Goal: Information Seeking & Learning: Learn about a topic

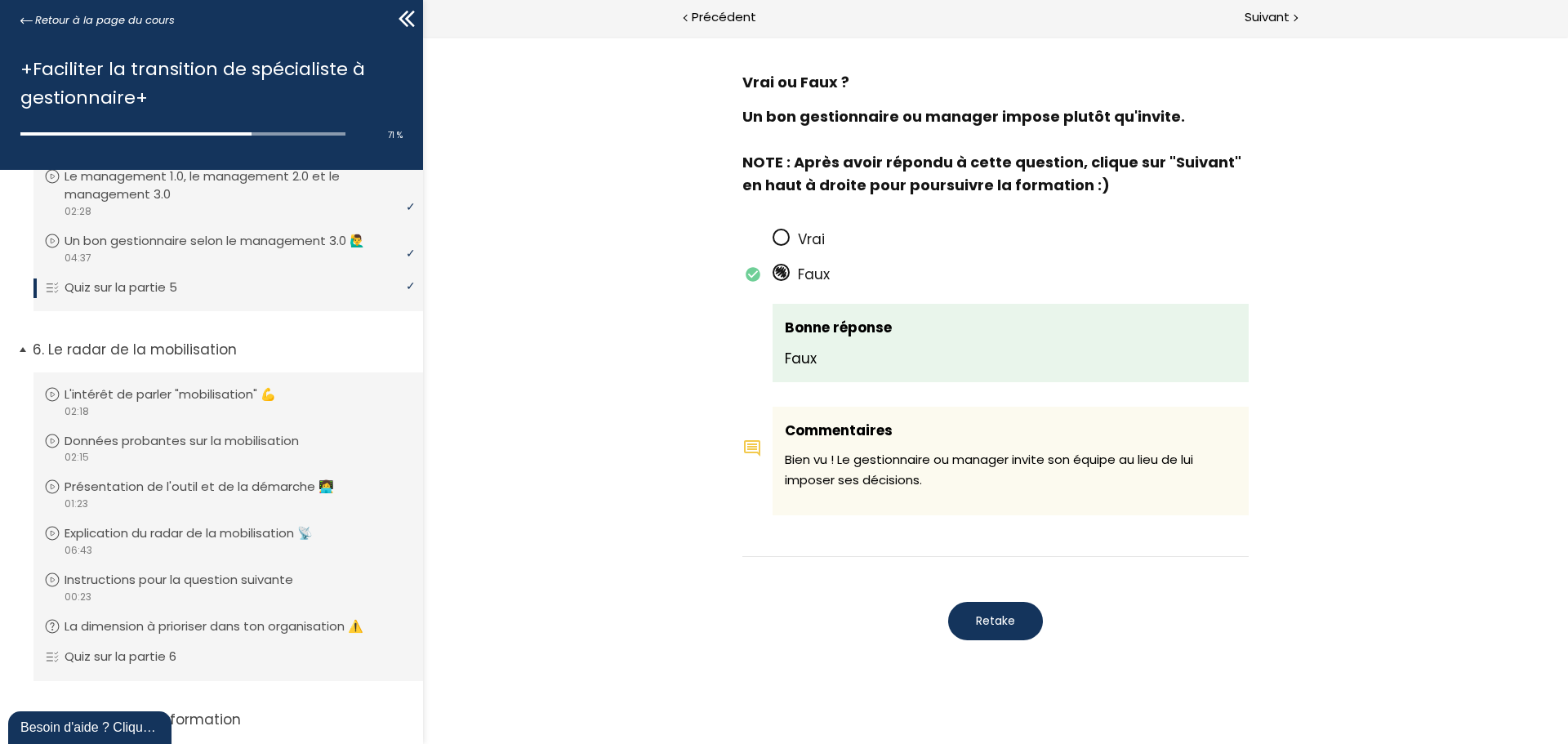
scroll to position [1065, 0]
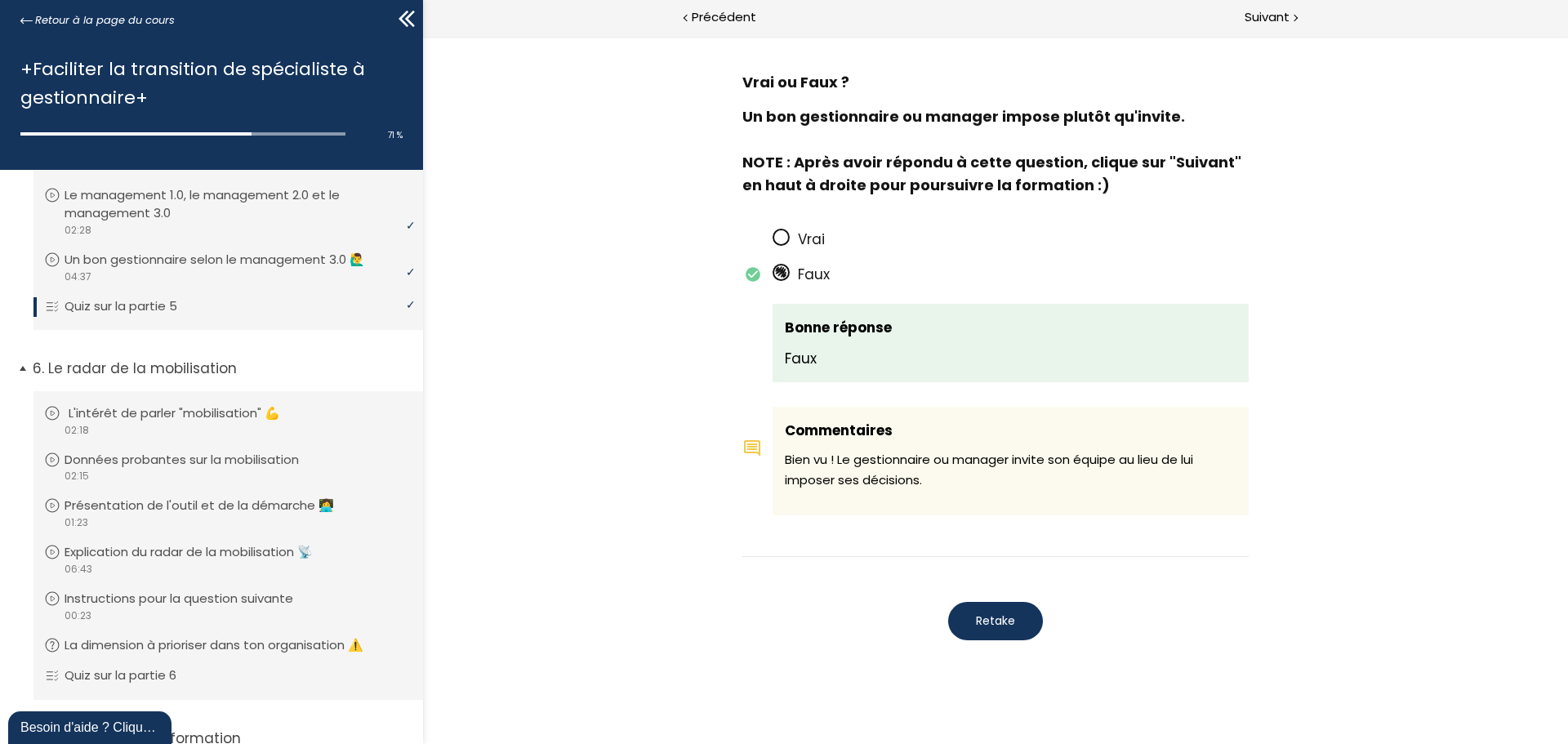
click at [205, 422] on p "L'intérêt de parler "mobilisation" 💪" at bounding box center [186, 414] width 236 height 18
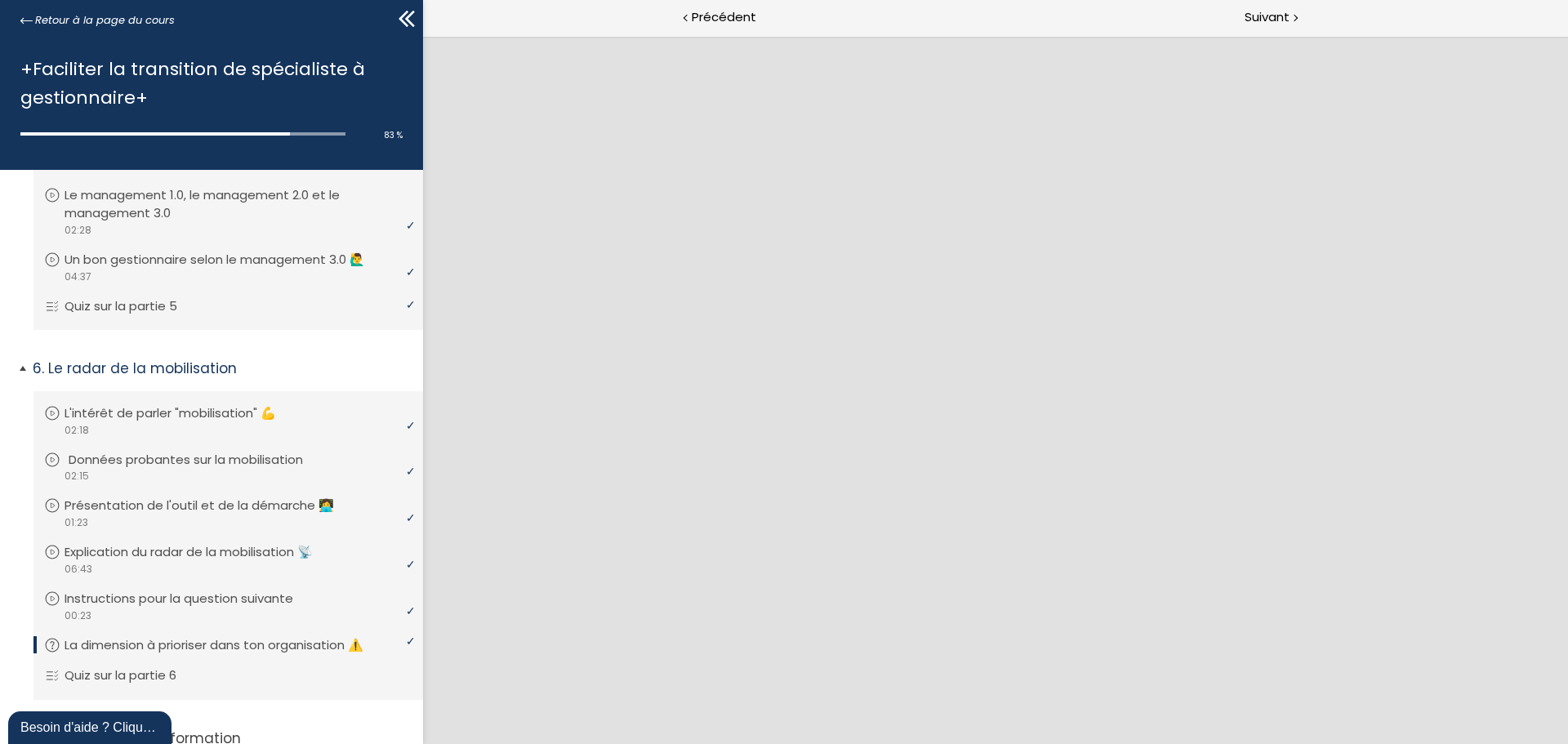
click at [295, 469] on p "Données probantes sur la mobilisation" at bounding box center [198, 460] width 259 height 18
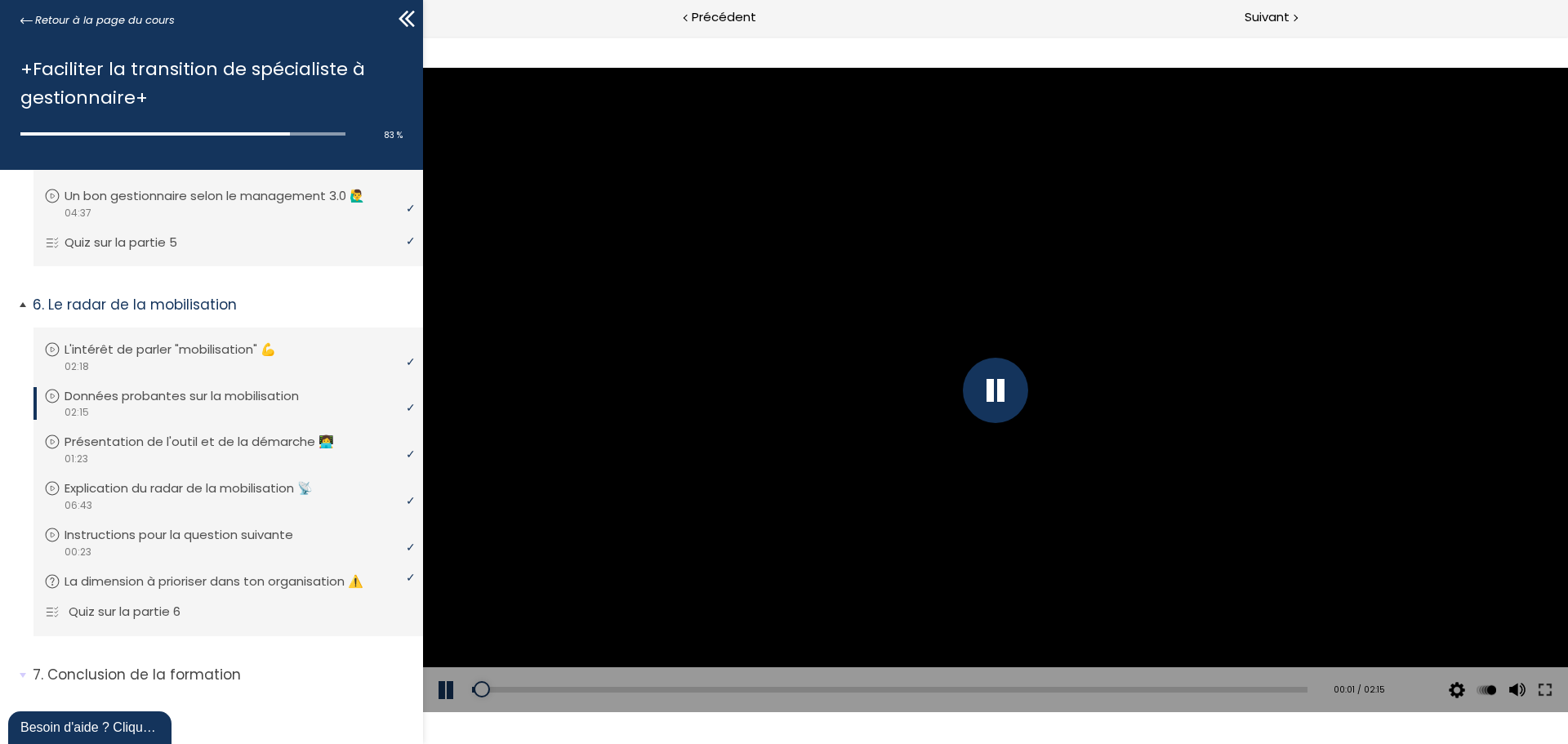
click at [168, 618] on p "Quiz sur la partie 6" at bounding box center [136, 612] width 136 height 18
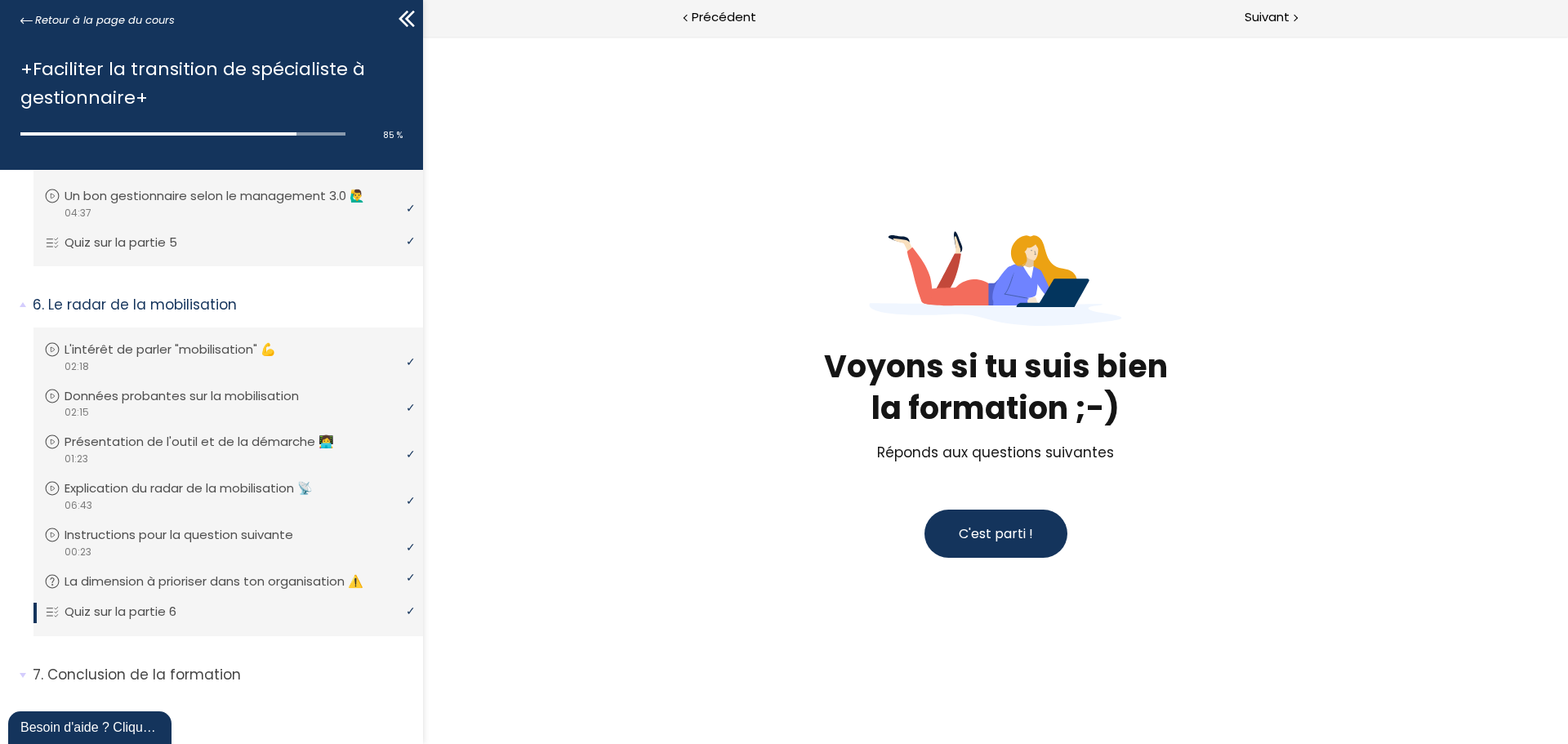
click at [1031, 546] on button "C'est parti !" at bounding box center [996, 533] width 143 height 48
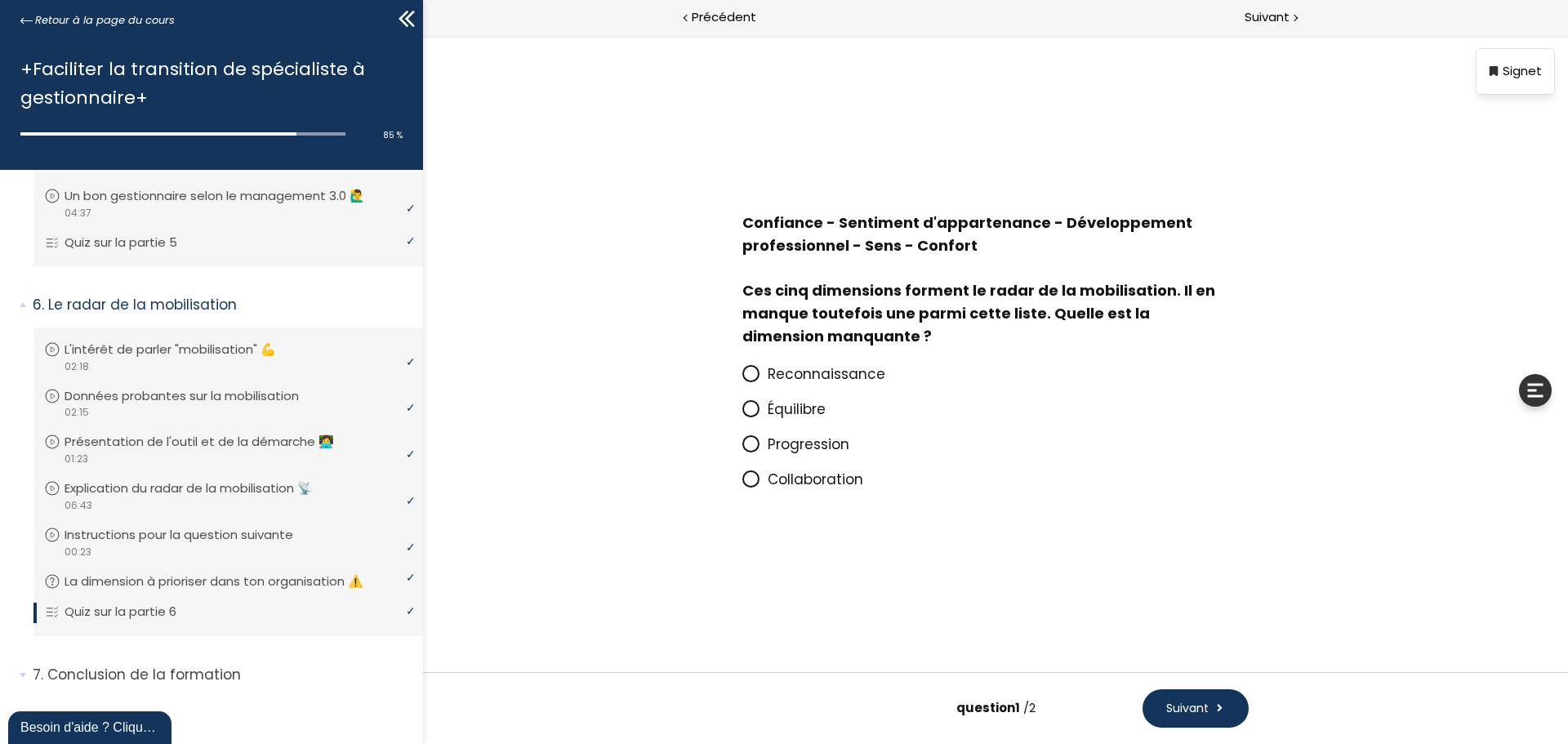
click at [869, 368] on span "Reconnaissance" at bounding box center [826, 374] width 118 height 19
click at [742, 379] on input "Reconnaissance" at bounding box center [742, 379] width 0 height 0
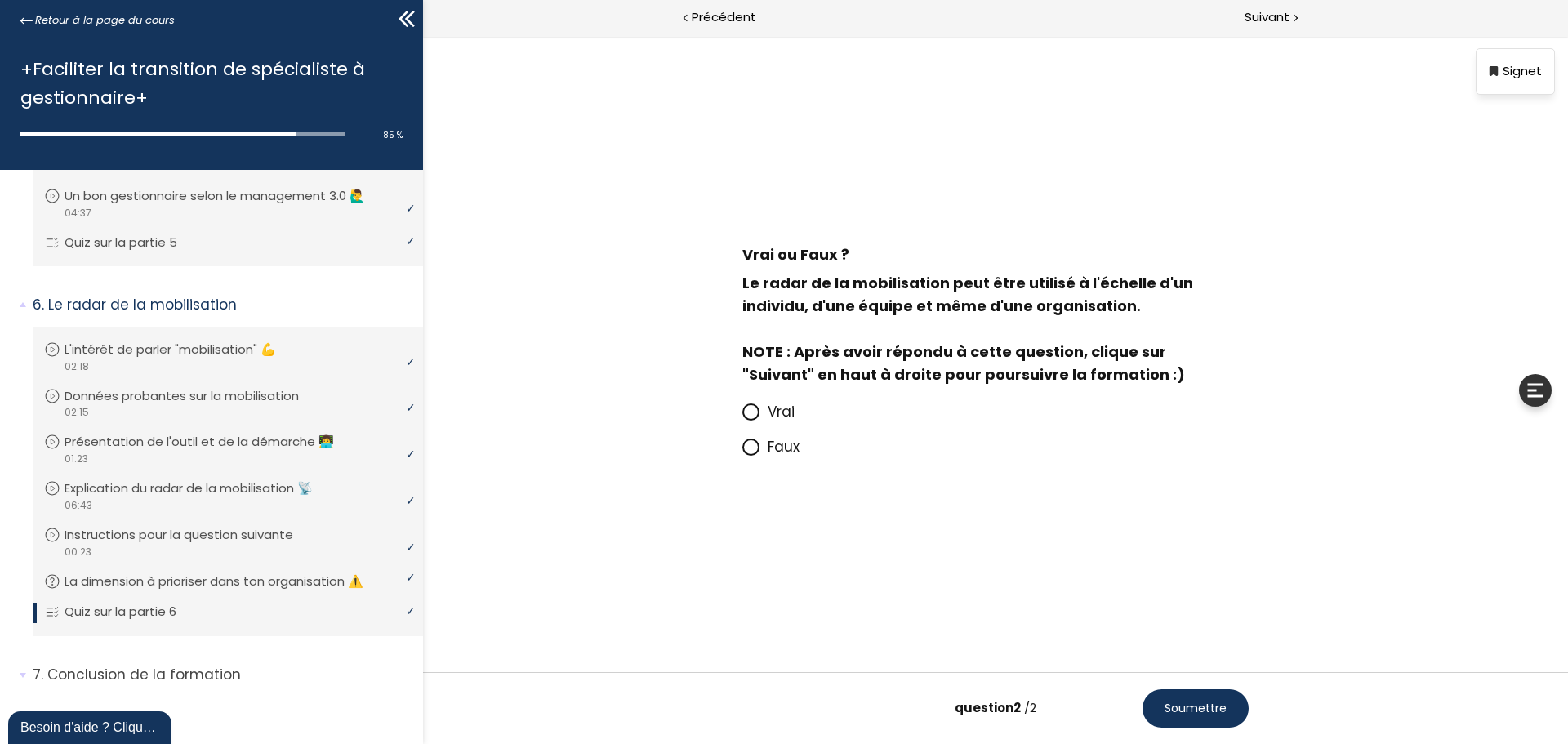
click at [787, 406] on span "Vrai" at bounding box center [781, 412] width 27 height 19
click at [742, 417] on input "Vrai" at bounding box center [742, 417] width 0 height 0
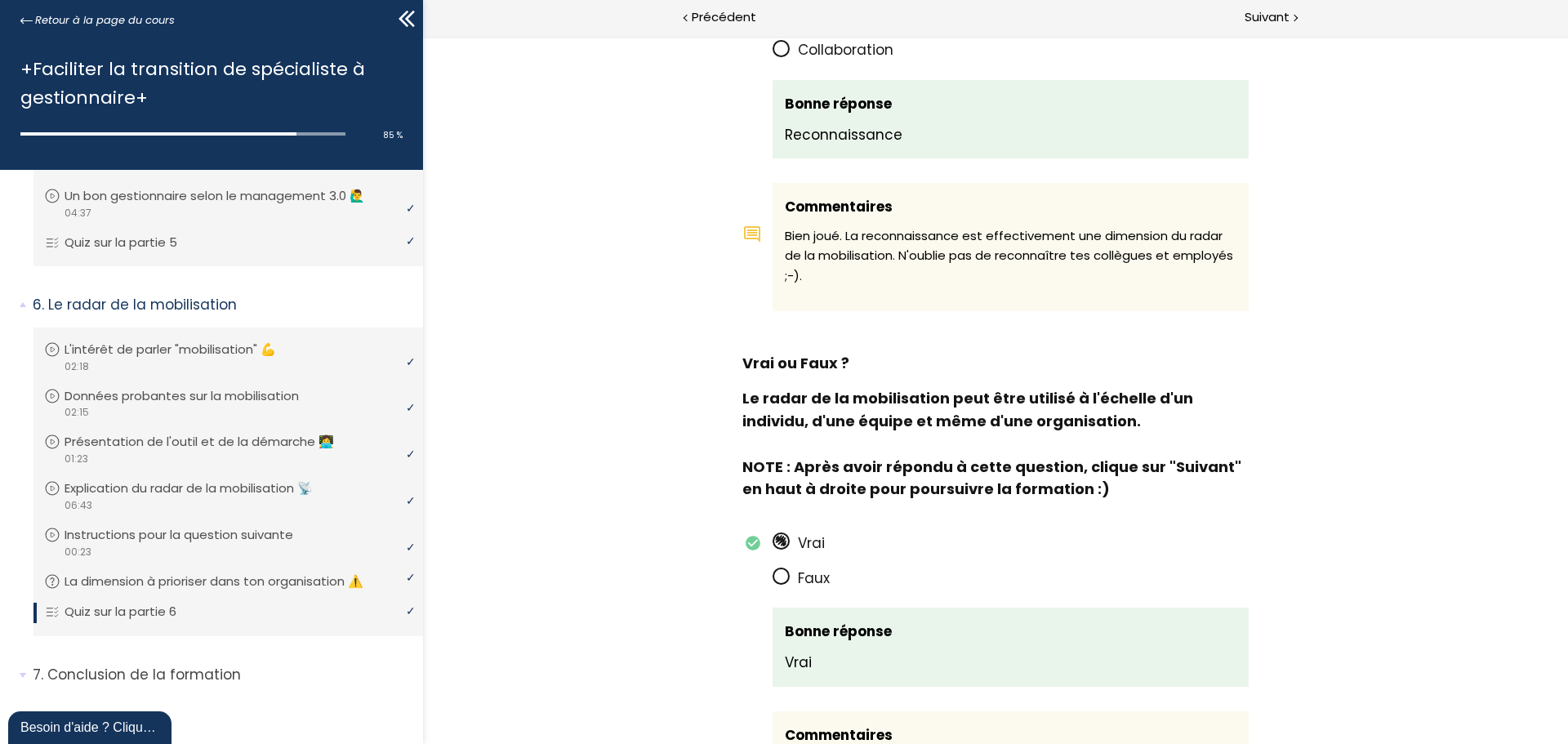
scroll to position [817, 0]
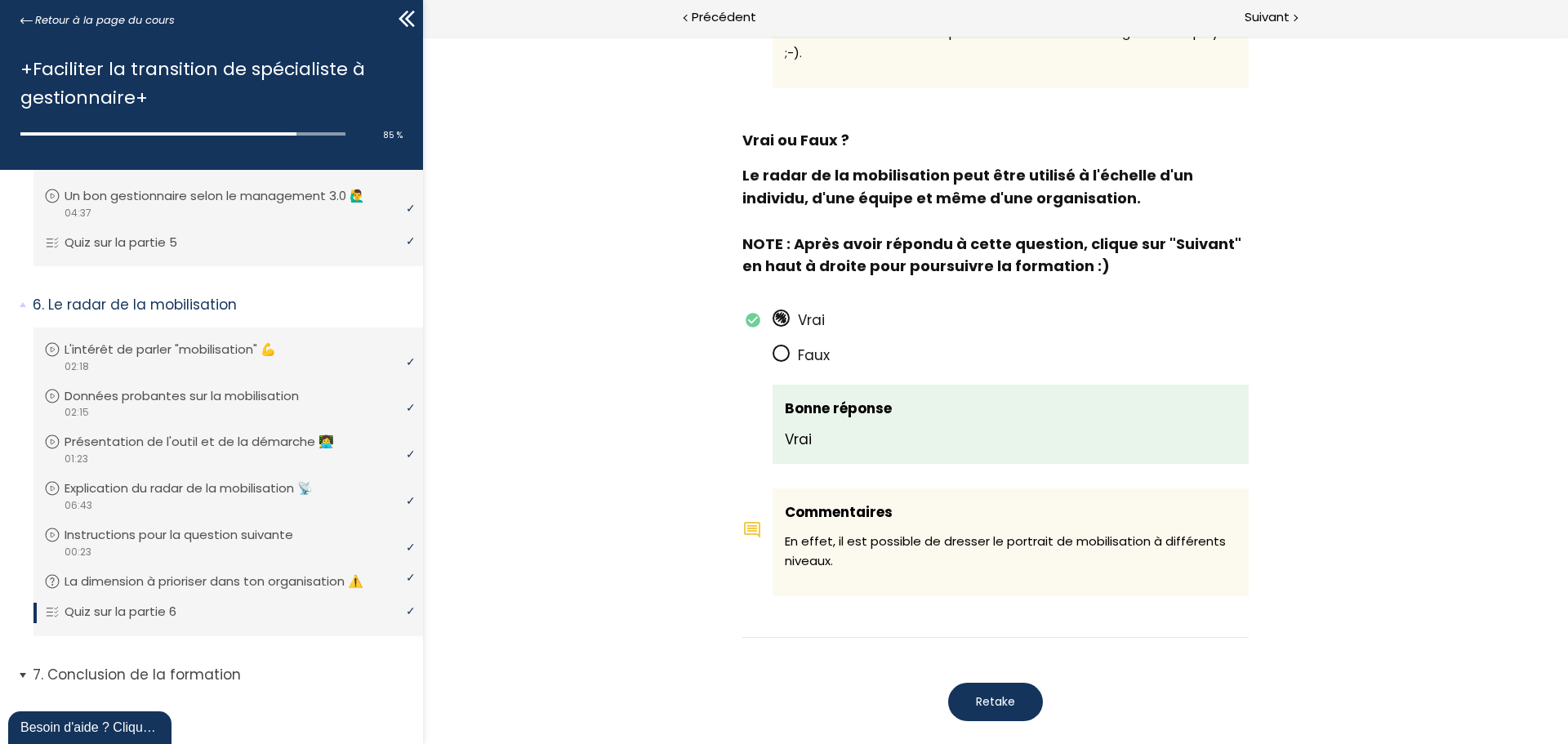
click at [193, 678] on p "Conclusion de la formation" at bounding box center [221, 675] width 378 height 20
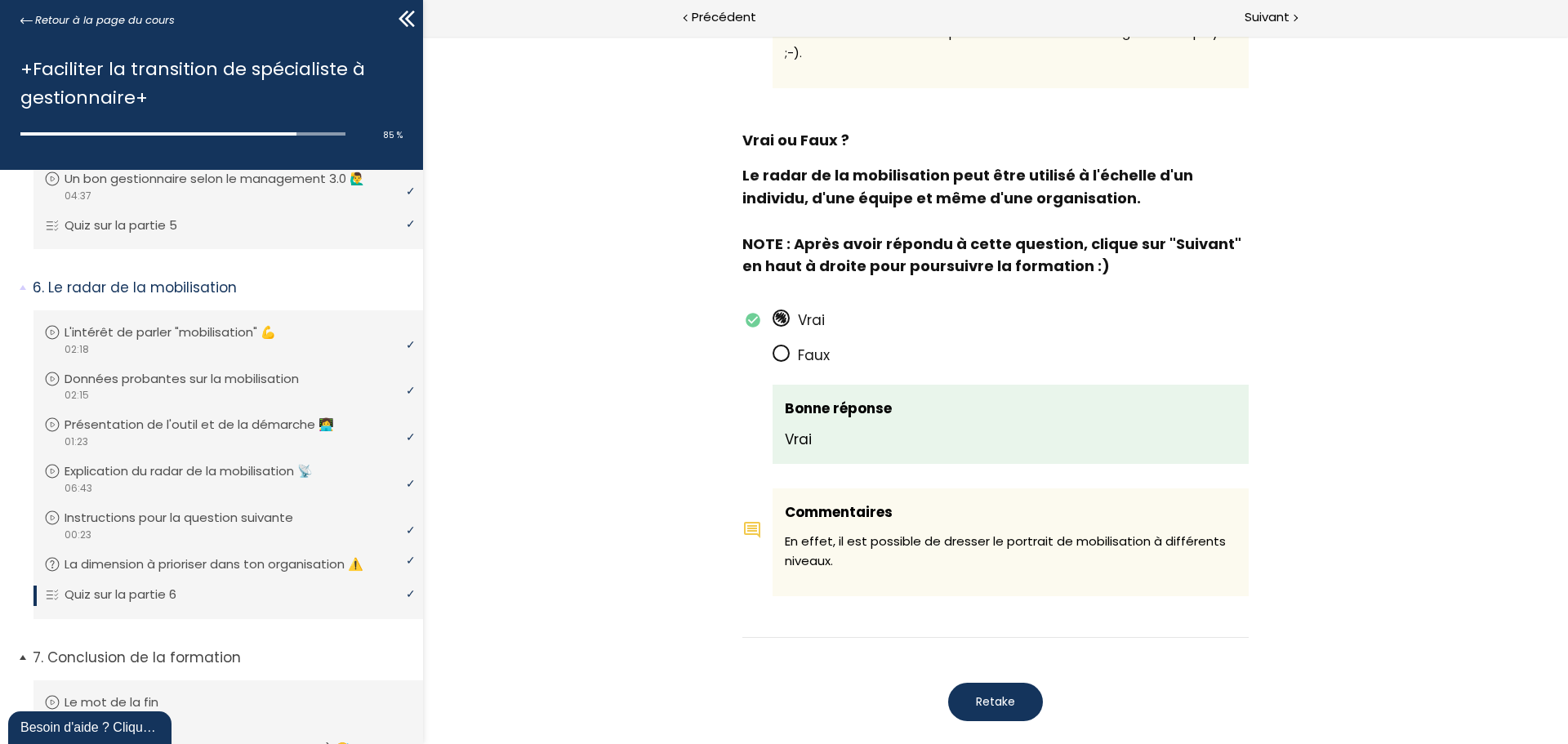
click at [196, 668] on p "Conclusion de la formation" at bounding box center [221, 657] width 378 height 20
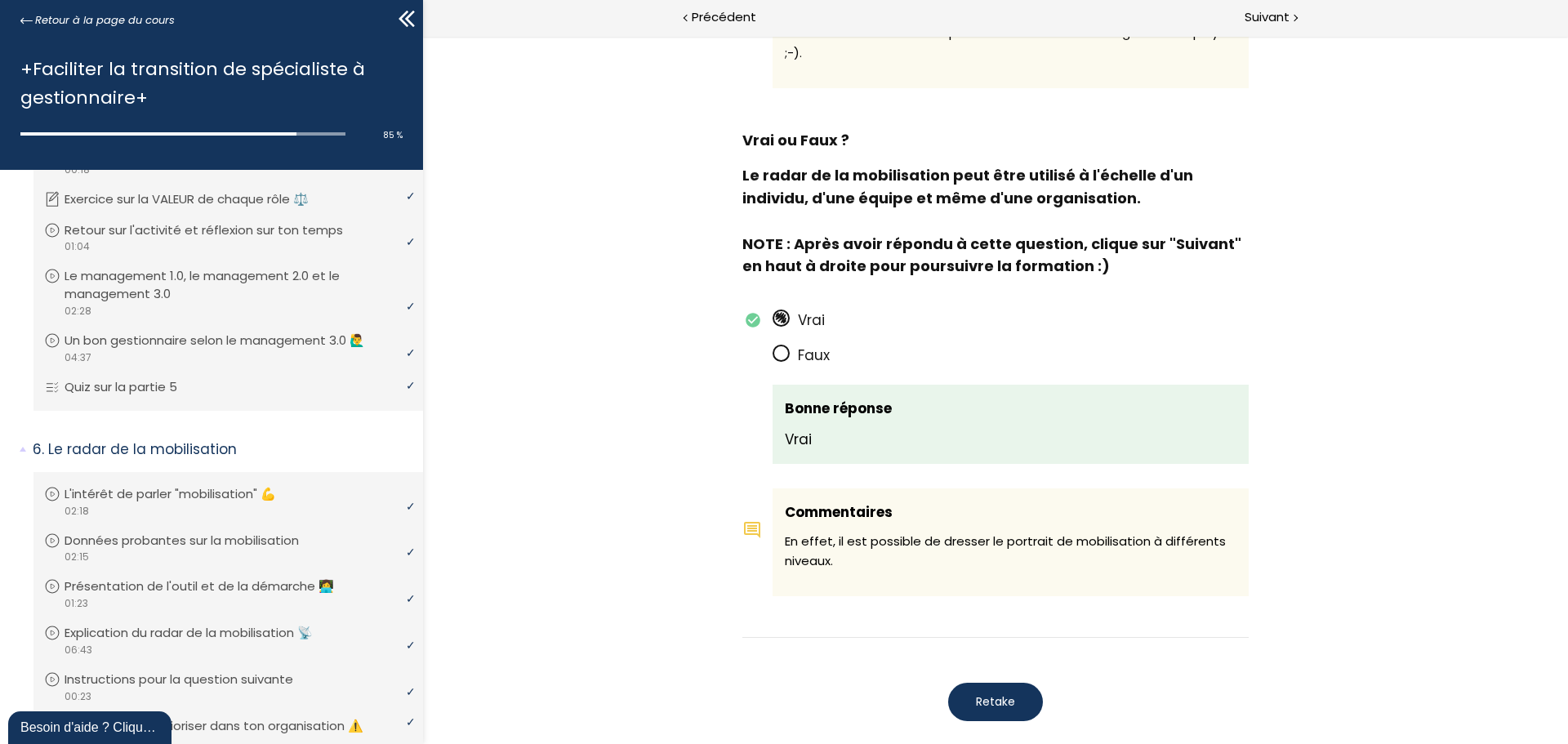
scroll to position [1146, 0]
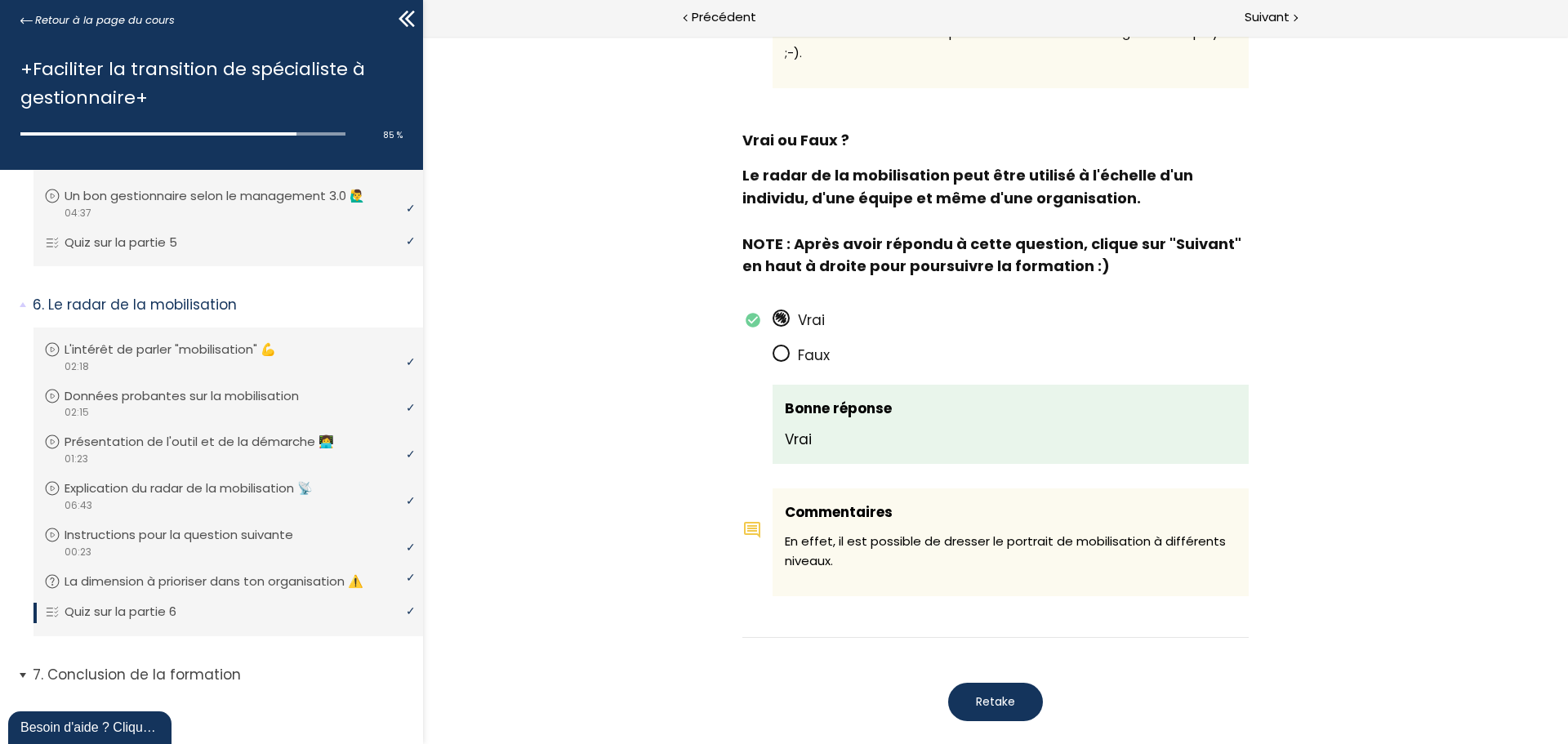
click at [191, 681] on p "Conclusion de la formation" at bounding box center [221, 675] width 378 height 20
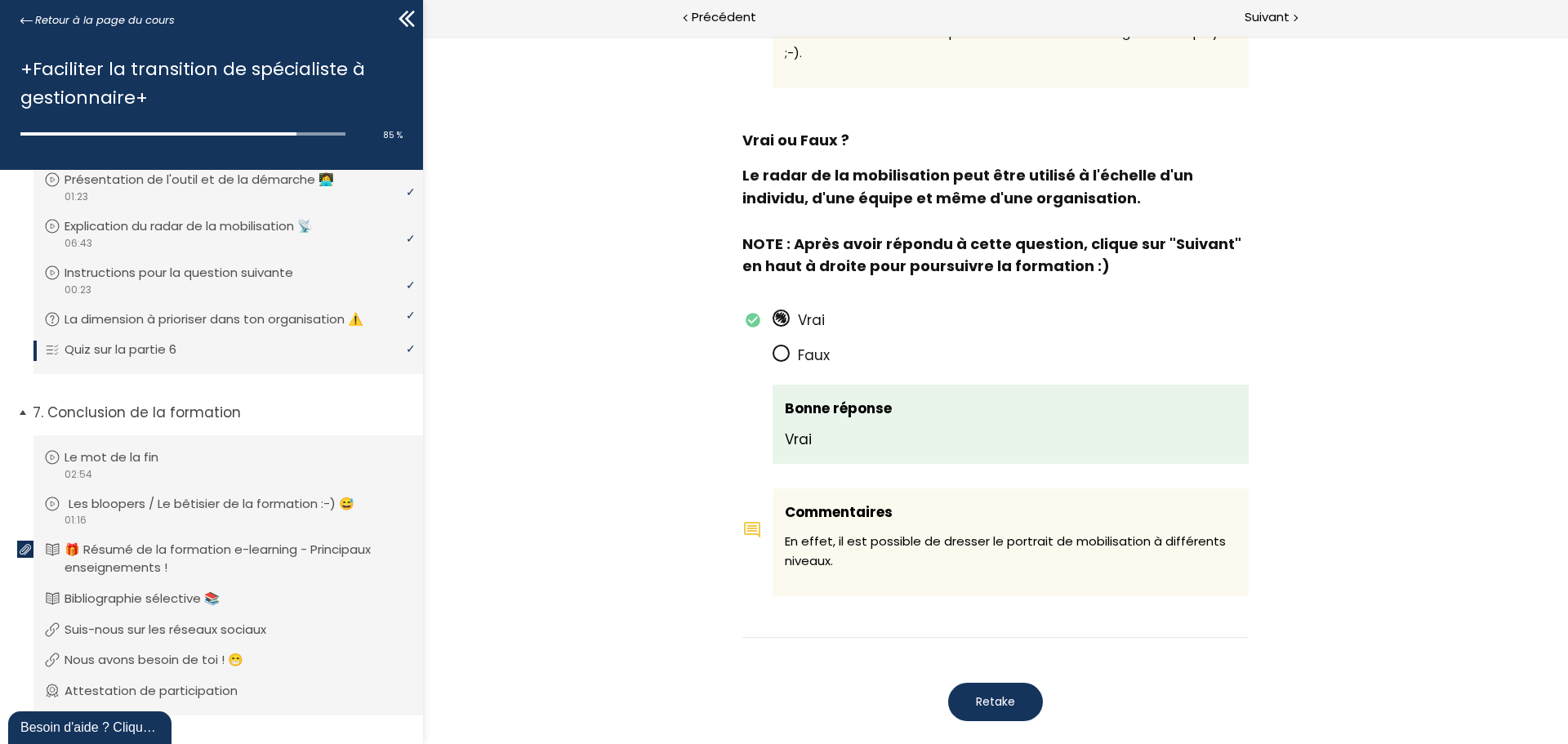
scroll to position [1443, 0]
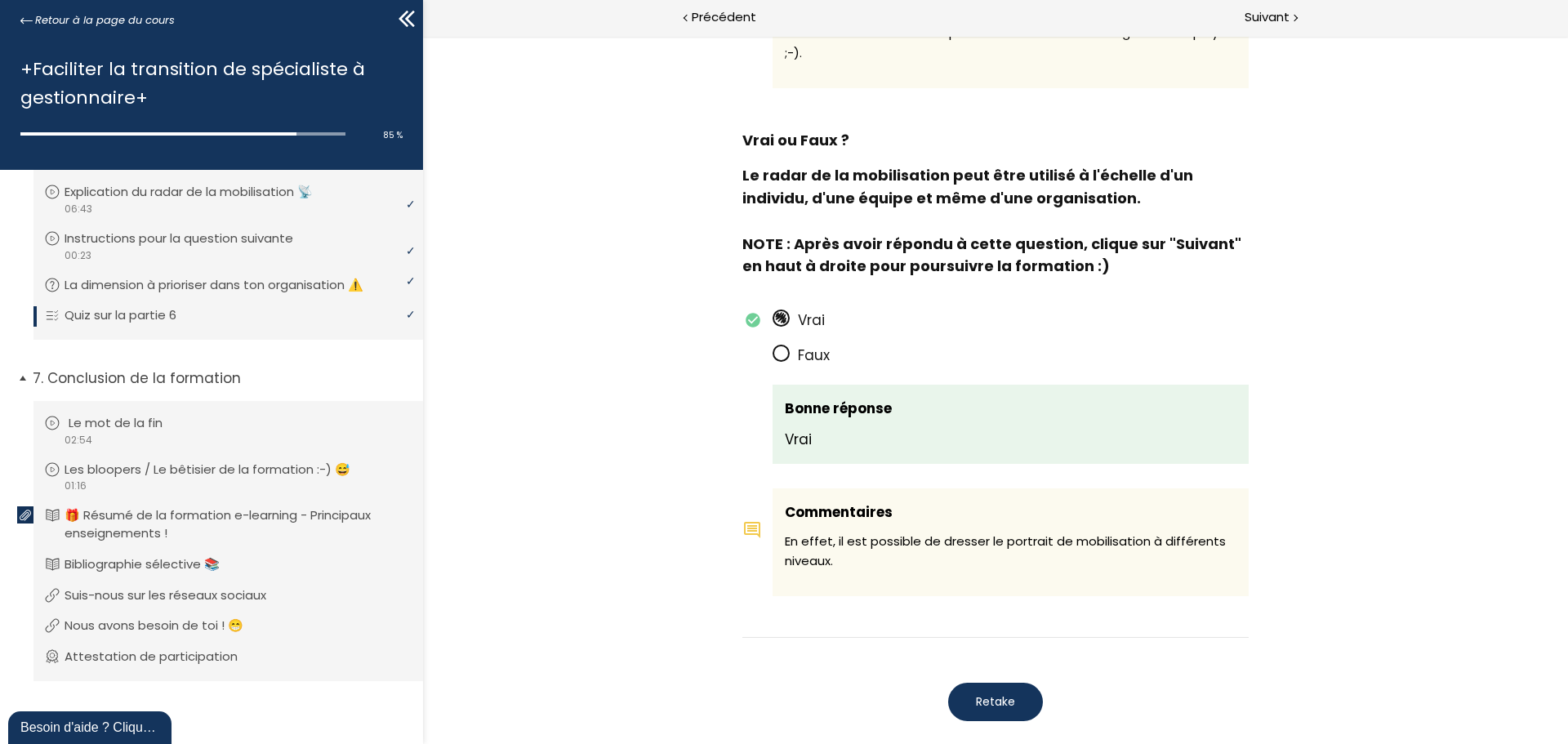
click at [137, 425] on p "Le mot de la fin" at bounding box center [127, 423] width 118 height 18
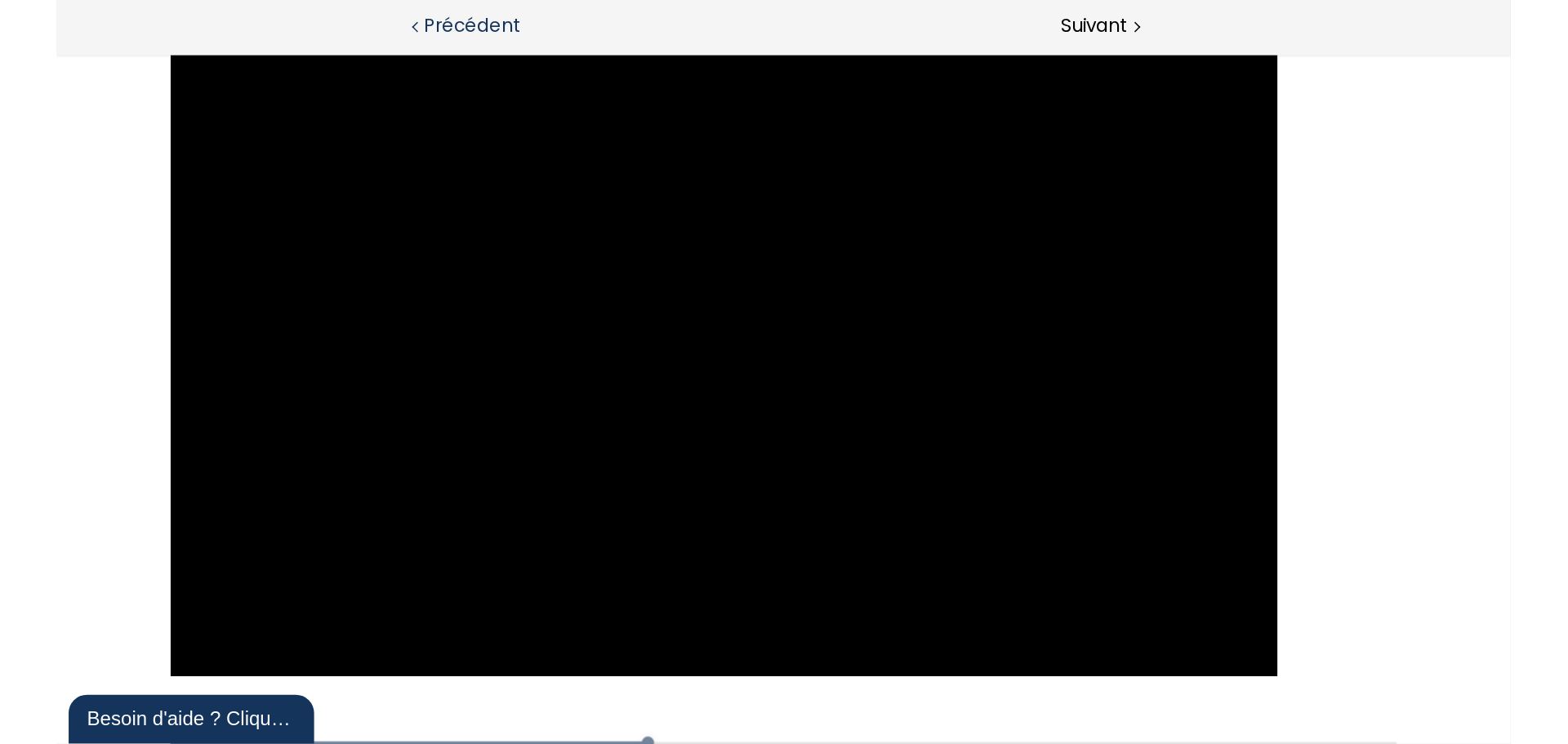
scroll to position [1858, 0]
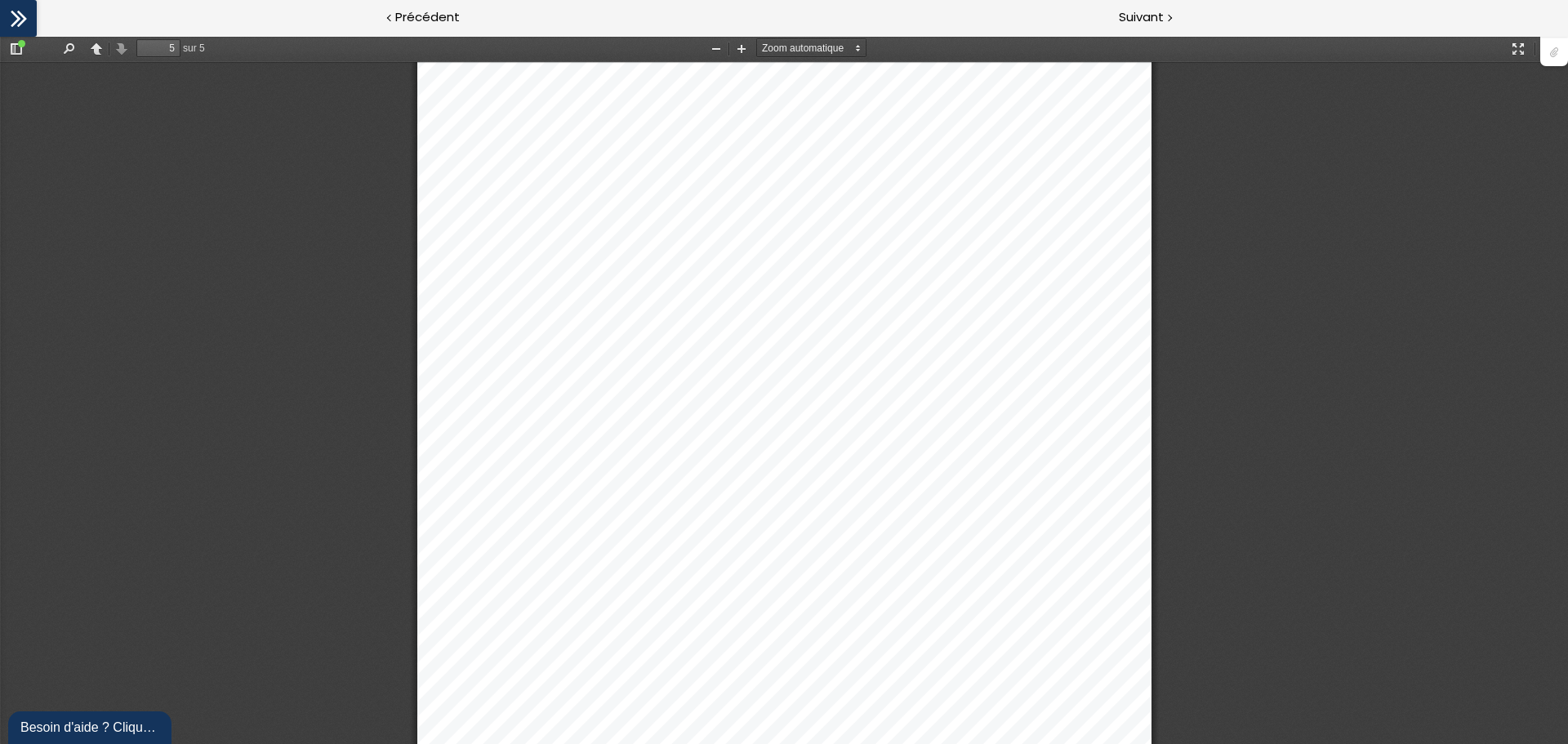
scroll to position [4676, 0]
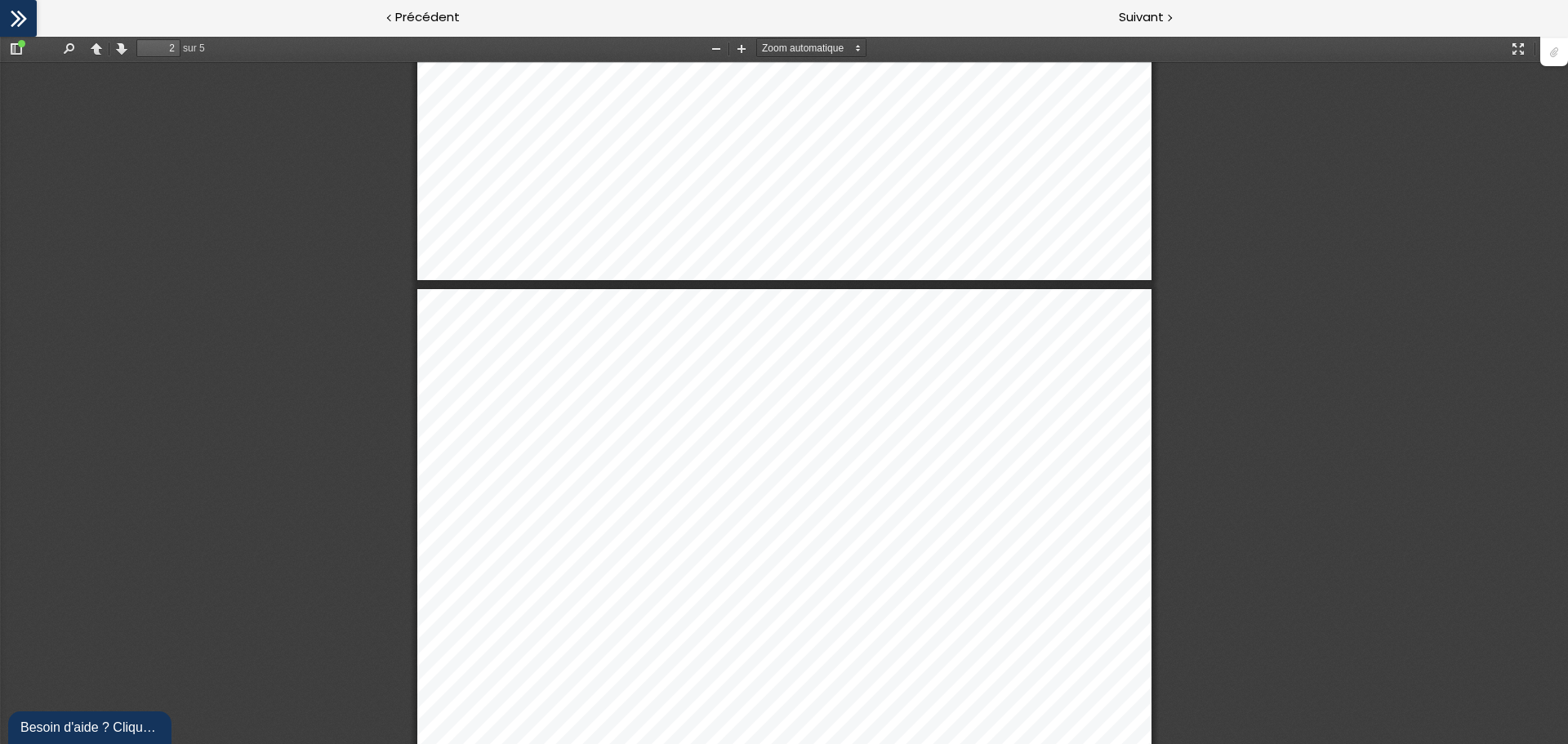
type input "1"
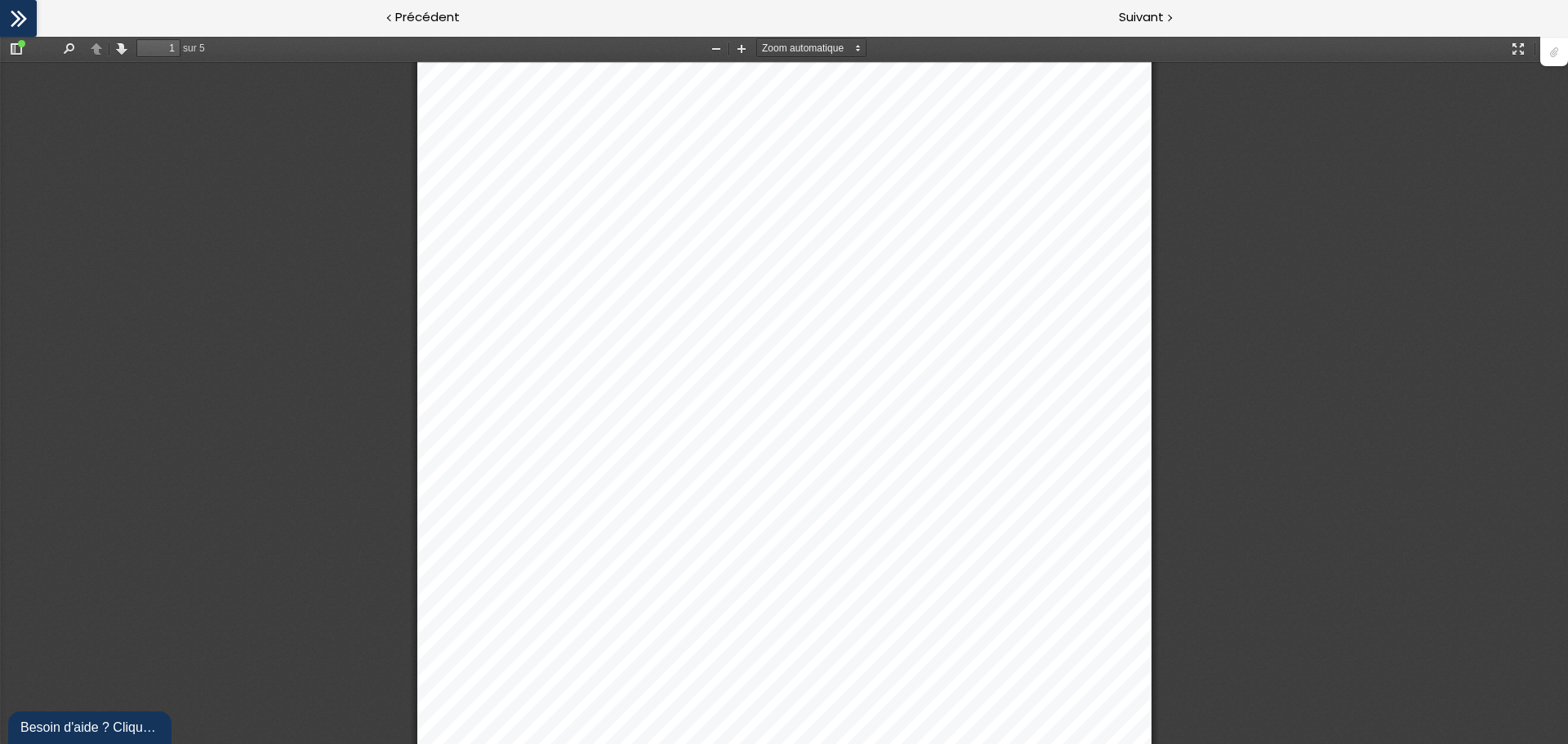
scroll to position [0, 0]
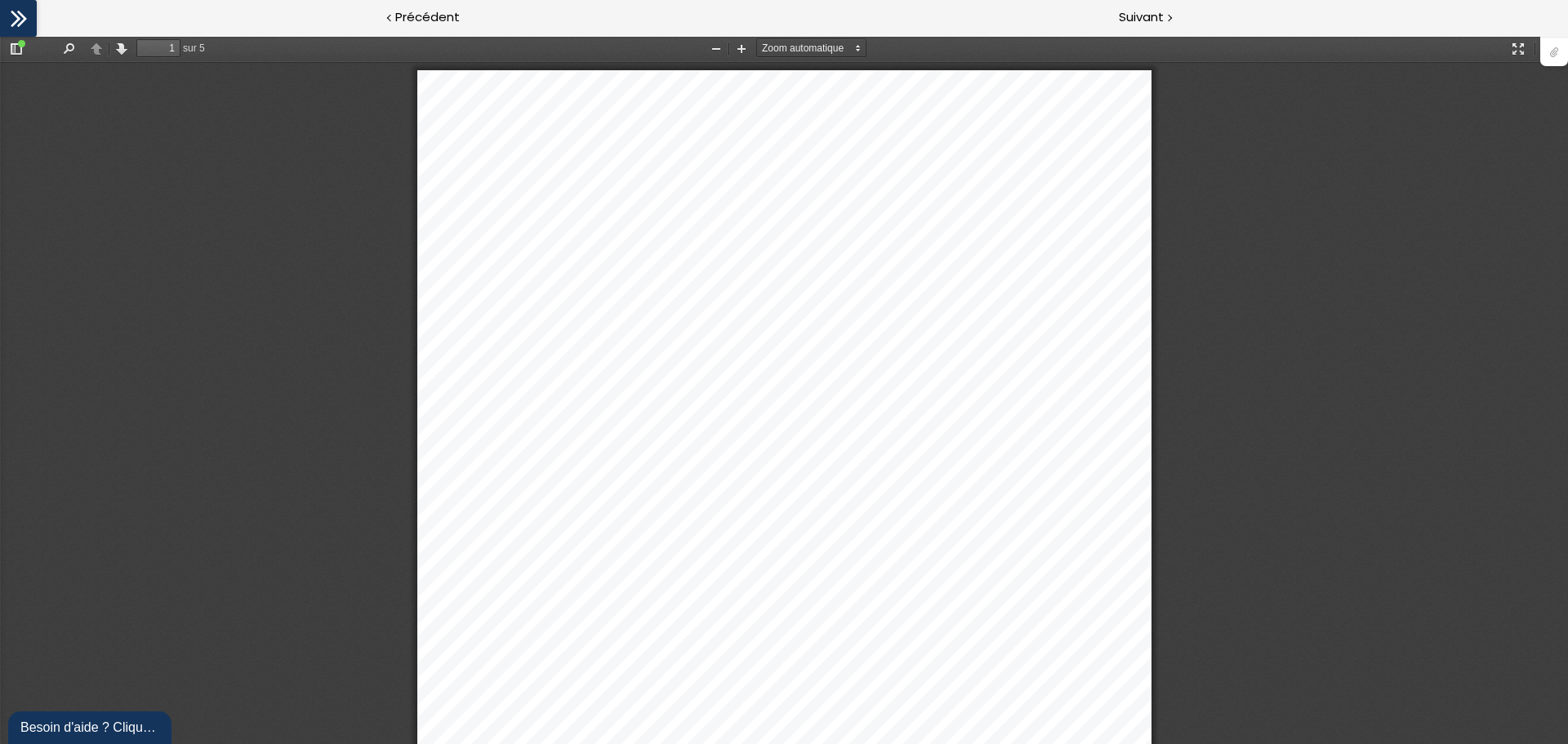
click at [1552, 56] on div at bounding box center [1554, 51] width 28 height 31
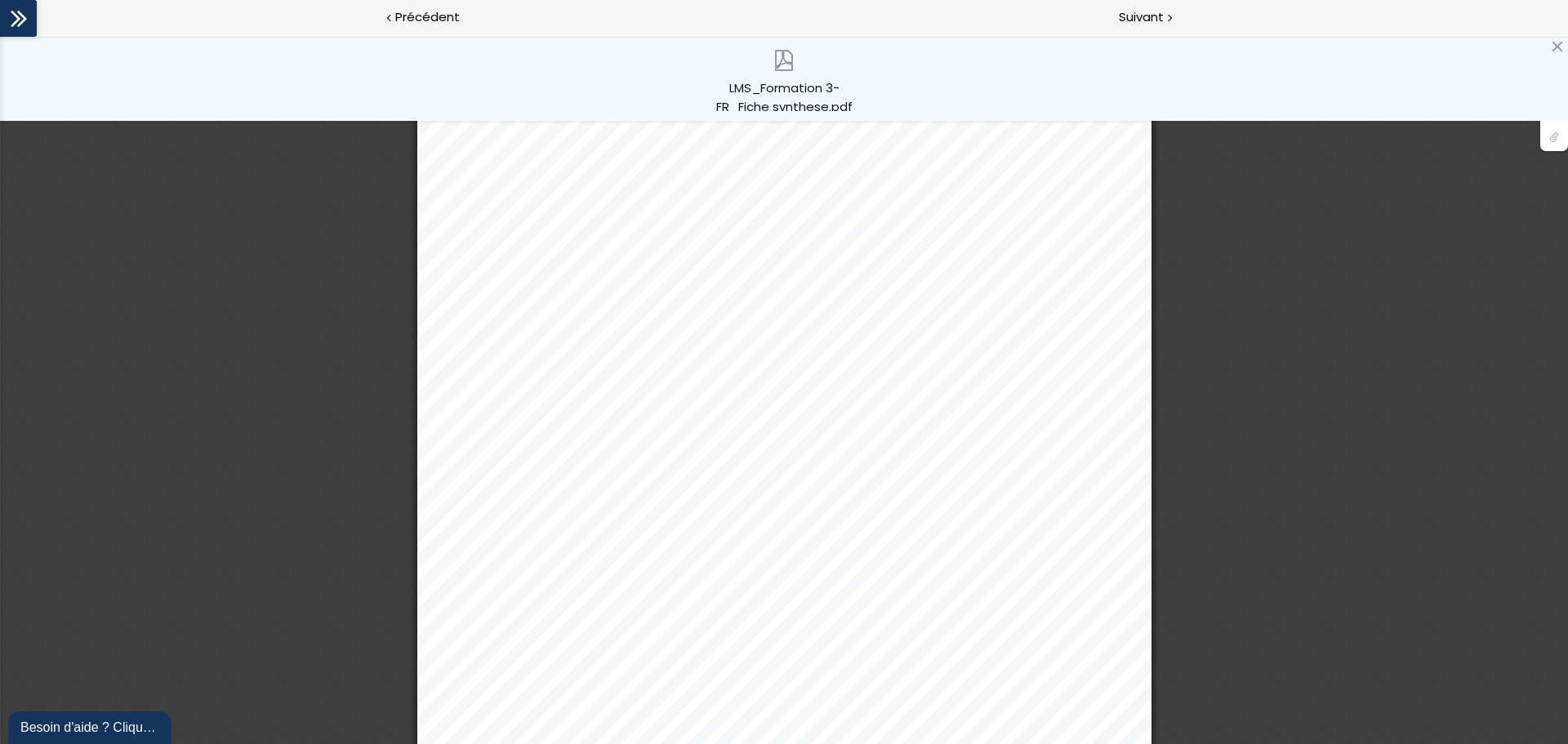
click at [795, 87] on div "LMS_Formation 3-FR_Fiche synthese.pdf" at bounding box center [784, 94] width 139 height 32
